Goal: Navigation & Orientation: Find specific page/section

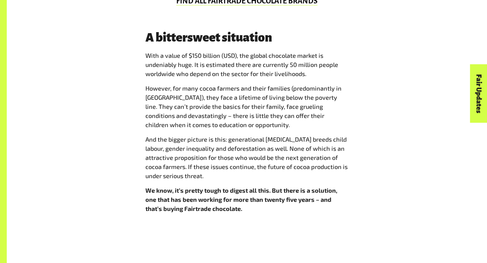
scroll to position [705, 0]
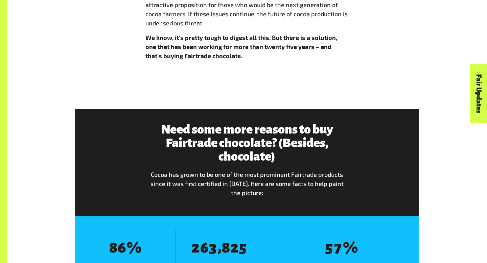
click at [243, 114] on div "Need some more reasons to buy Fairtrade chocolate? (Besides, chocolate) Cocoa h…" at bounding box center [247, 162] width 344 height 107
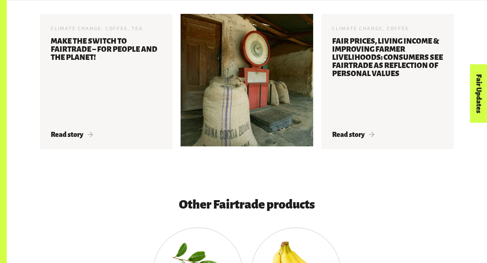
scroll to position [1232, 0]
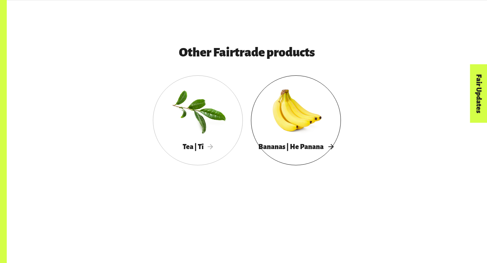
click at [268, 107] on div at bounding box center [296, 111] width 90 height 59
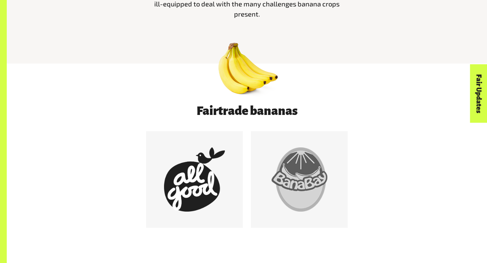
scroll to position [371, 0]
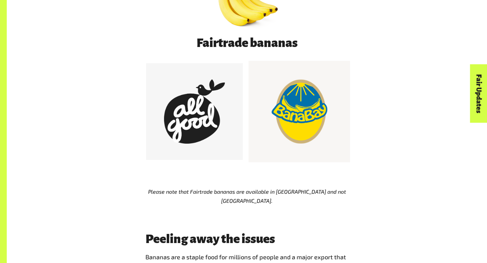
click at [262, 113] on div at bounding box center [299, 111] width 101 height 101
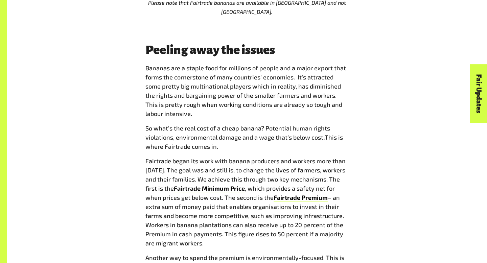
scroll to position [633, 0]
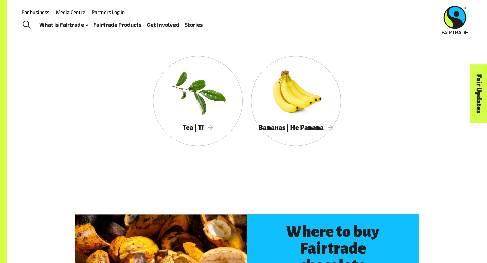
scroll to position [1756, 0]
